Goal: Task Accomplishment & Management: Use online tool/utility

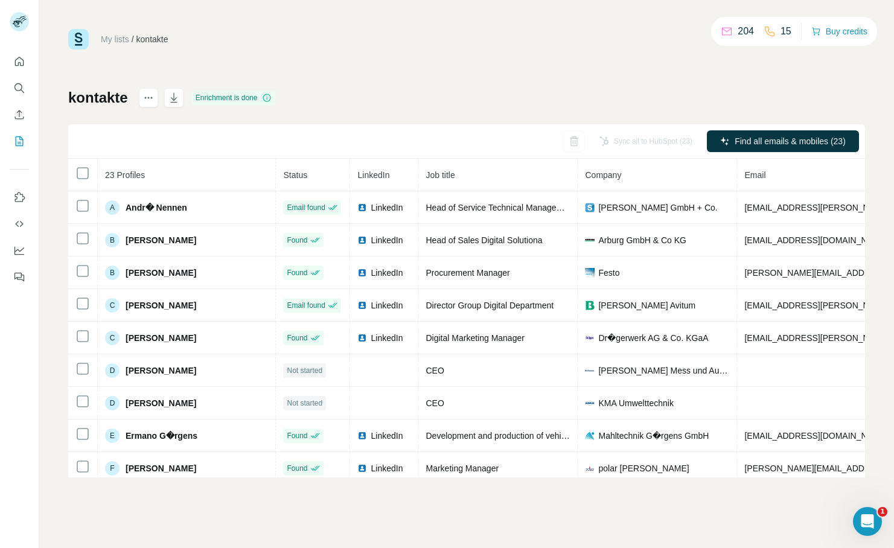
scroll to position [463, 0]
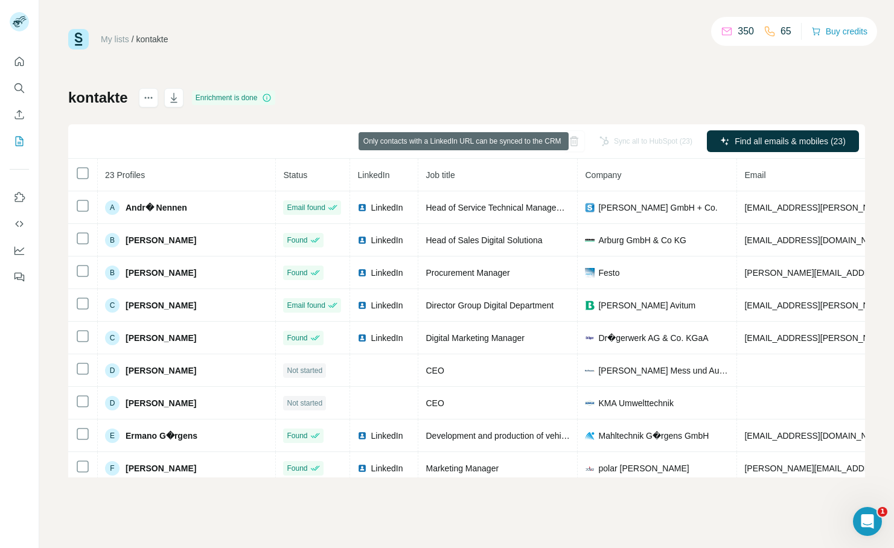
click at [662, 141] on div "Sync all to HubSpot (23)" at bounding box center [646, 141] width 110 height 22
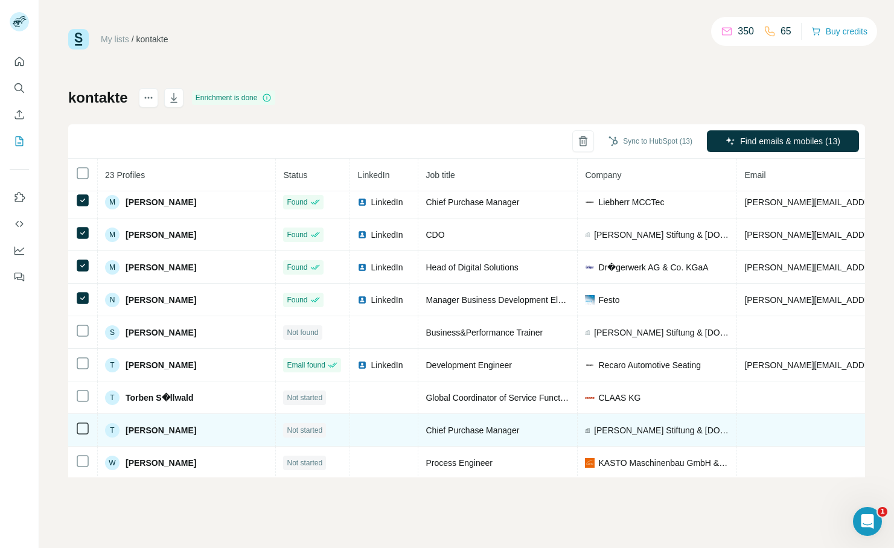
scroll to position [463, 0]
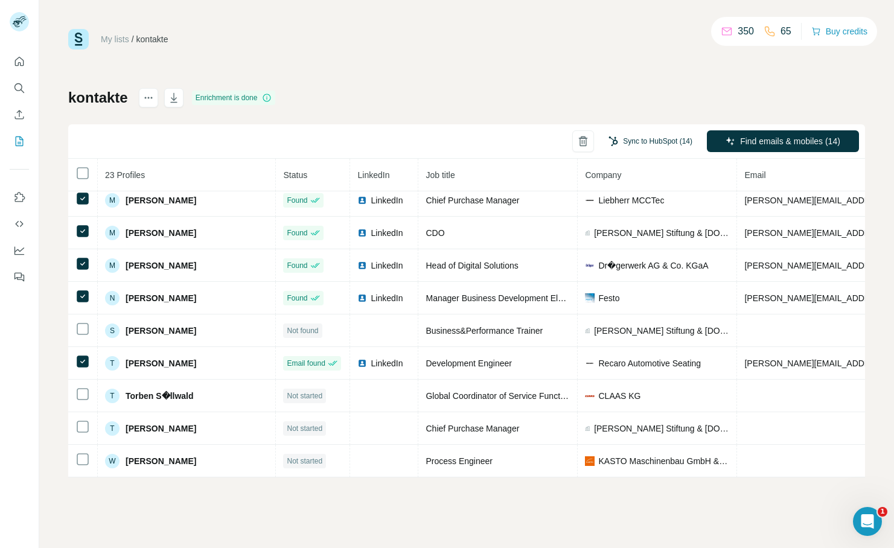
click at [650, 141] on button "Sync to HubSpot (14)" at bounding box center [650, 141] width 101 height 18
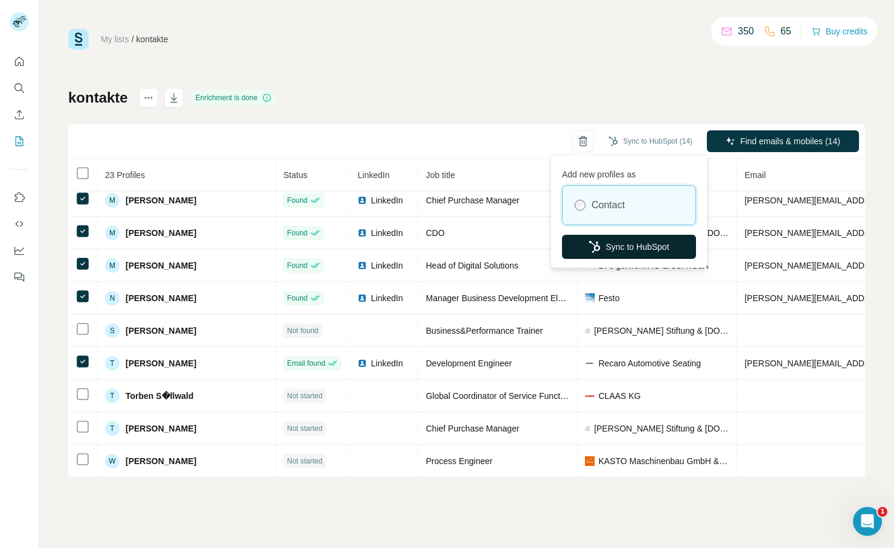
click at [642, 251] on button "Sync to HubSpot" at bounding box center [629, 247] width 134 height 24
